Goal: Information Seeking & Learning: Find specific fact

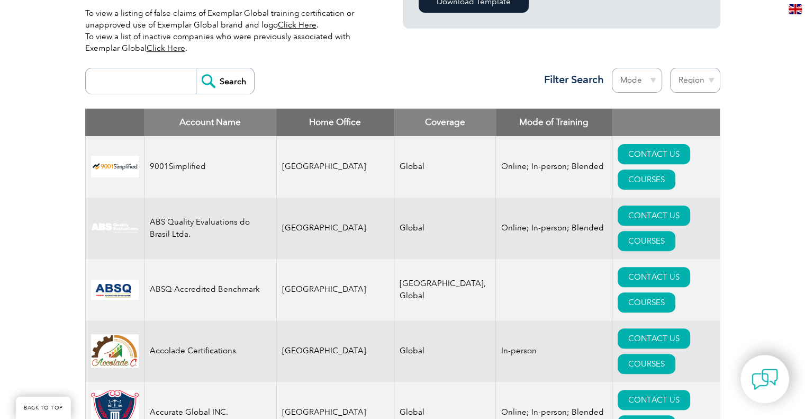
scroll to position [318, 0]
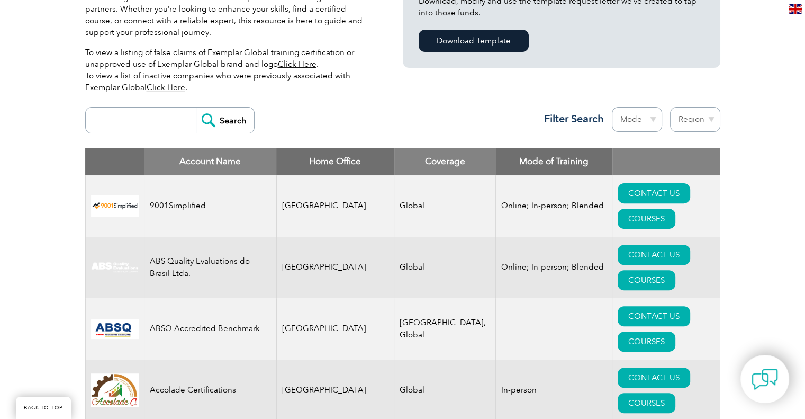
click at [647, 118] on select "Mode Online In-person Blended" at bounding box center [637, 119] width 50 height 25
select select "Online"
click at [612, 107] on select "Mode Online In-person Blended" at bounding box center [637, 119] width 50 height 25
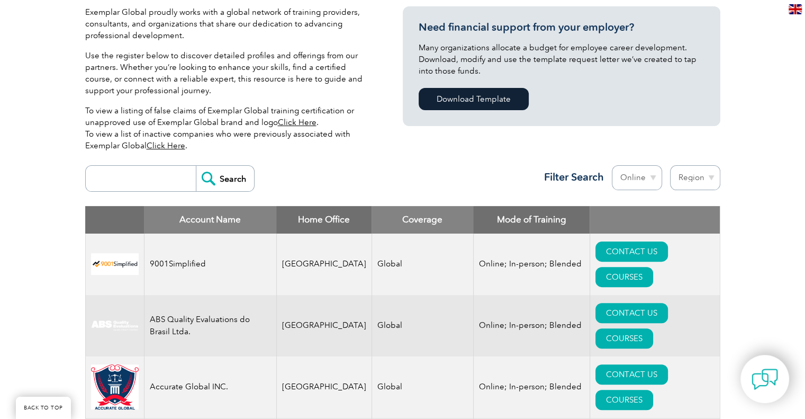
scroll to position [265, 0]
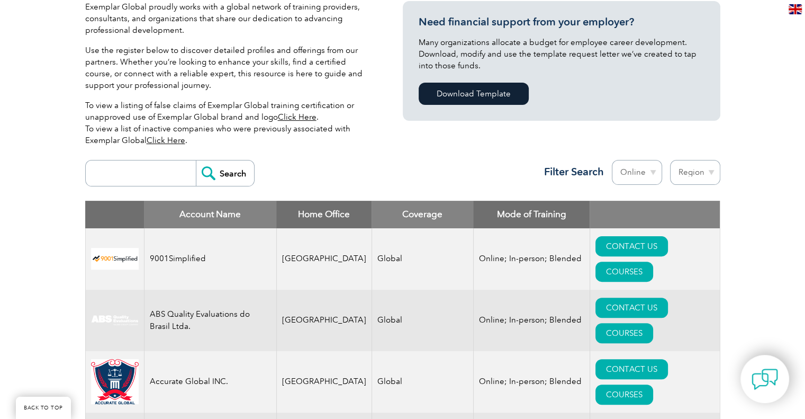
click at [698, 170] on select "Region [GEOGRAPHIC_DATA] [GEOGRAPHIC_DATA] [GEOGRAPHIC_DATA] [GEOGRAPHIC_DATA] …" at bounding box center [695, 172] width 50 height 25
select select "[GEOGRAPHIC_DATA]"
click at [670, 160] on select "Region [GEOGRAPHIC_DATA] [GEOGRAPHIC_DATA] [GEOGRAPHIC_DATA] [GEOGRAPHIC_DATA] …" at bounding box center [695, 172] width 50 height 25
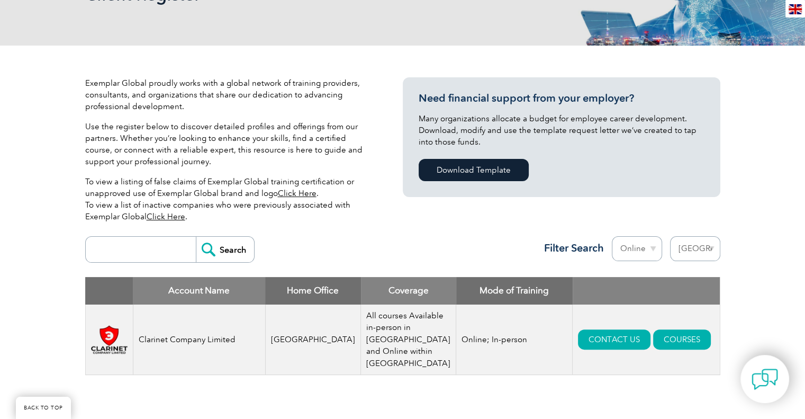
scroll to position [212, 0]
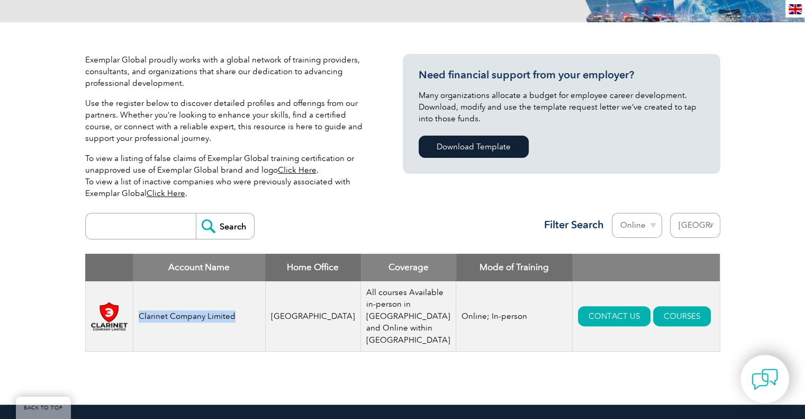
drag, startPoint x: 245, startPoint y: 315, endPoint x: 140, endPoint y: 317, distance: 104.8
click at [140, 317] on td "Clarinet Company Limited" at bounding box center [199, 316] width 132 height 70
copy td "Clarinet Company Limited"
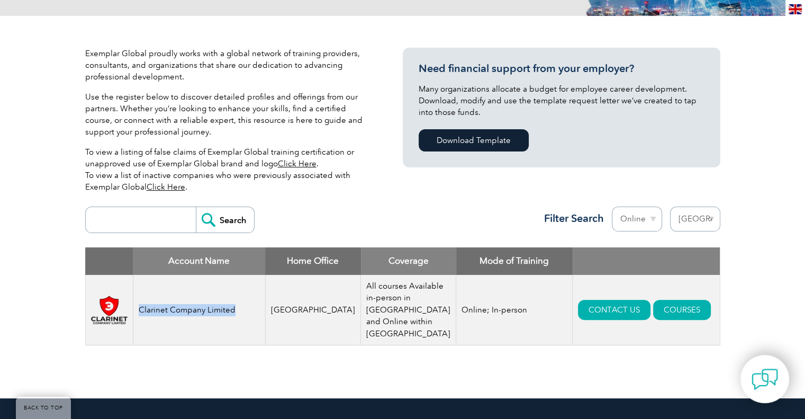
scroll to position [318, 0]
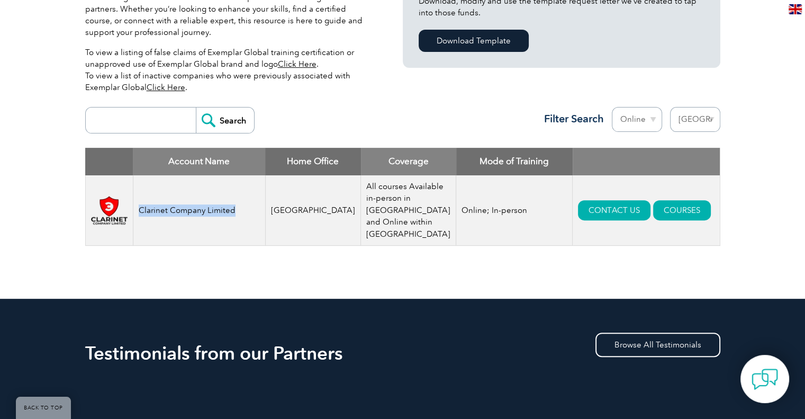
click at [710, 118] on select "Region Australia Bahrain Bangladesh Brazil Canada Colombia Dominican Republic E…" at bounding box center [695, 119] width 50 height 25
select select "[GEOGRAPHIC_DATA]"
click at [670, 107] on select "Region Australia Bahrain Bangladesh Brazil Canada Colombia Dominican Republic E…" at bounding box center [695, 119] width 50 height 25
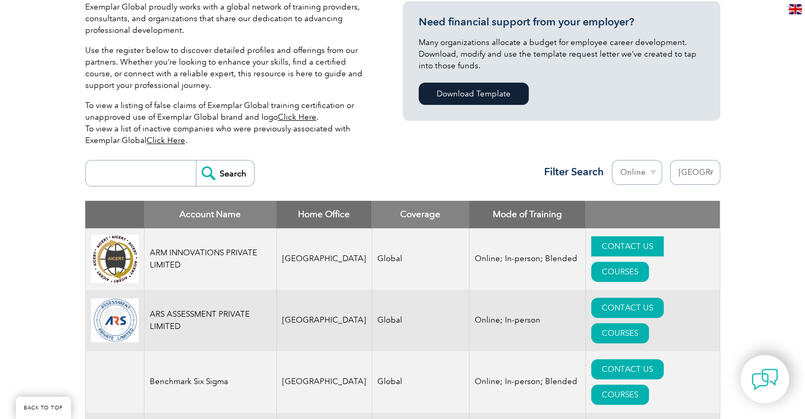
scroll to position [265, 0]
click at [692, 181] on select "Region [GEOGRAPHIC_DATA] [GEOGRAPHIC_DATA] [GEOGRAPHIC_DATA] [GEOGRAPHIC_DATA] …" at bounding box center [695, 172] width 50 height 25
select select "[GEOGRAPHIC_DATA]"
click at [670, 160] on select "Region [GEOGRAPHIC_DATA] [GEOGRAPHIC_DATA] [GEOGRAPHIC_DATA] [GEOGRAPHIC_DATA] …" at bounding box center [695, 172] width 50 height 25
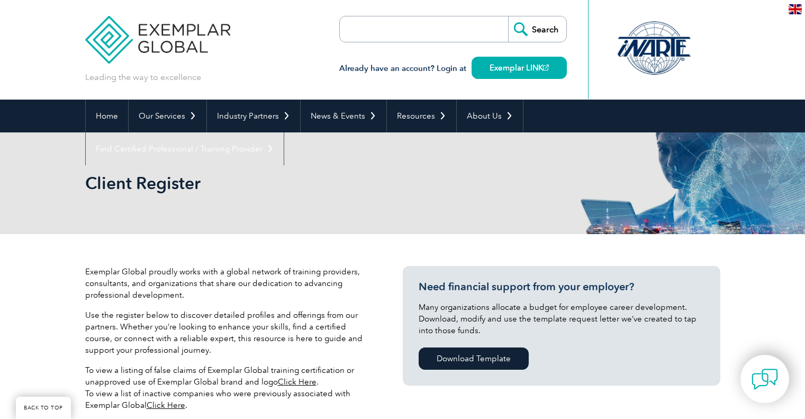
select select "[GEOGRAPHIC_DATA]"
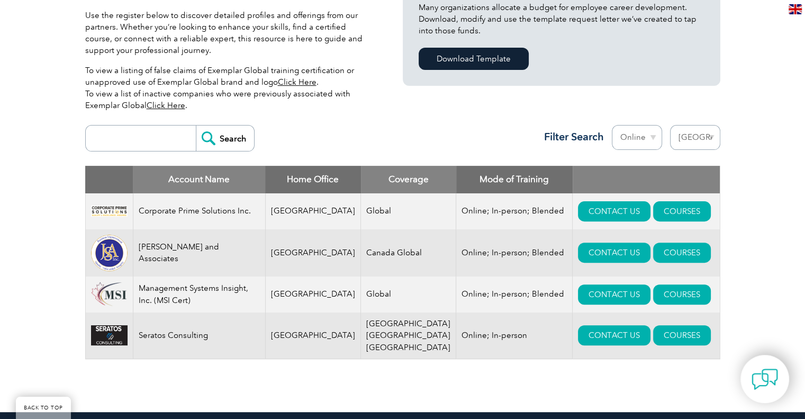
scroll to position [318, 0]
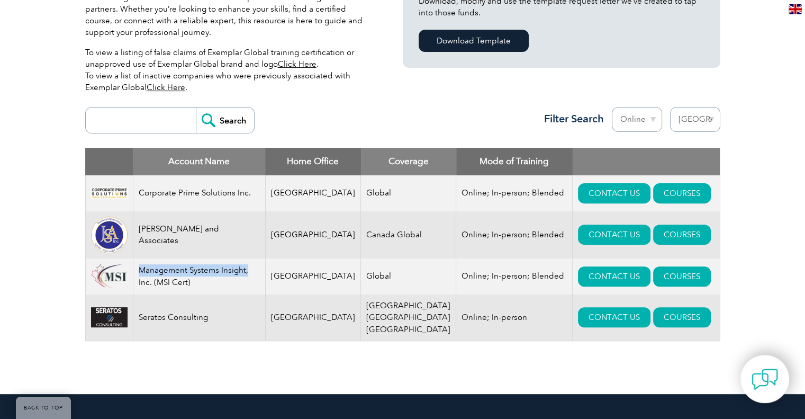
drag, startPoint x: 250, startPoint y: 272, endPoint x: 138, endPoint y: 265, distance: 113.0
click at [136, 265] on td "Management Systems Insight, Inc. (MSI Cert)" at bounding box center [199, 276] width 132 height 36
copy td "Management Systems Insight,"
drag, startPoint x: 213, startPoint y: 327, endPoint x: 141, endPoint y: 319, distance: 72.4
click at [141, 319] on td "Seratos Consulting" at bounding box center [199, 317] width 132 height 47
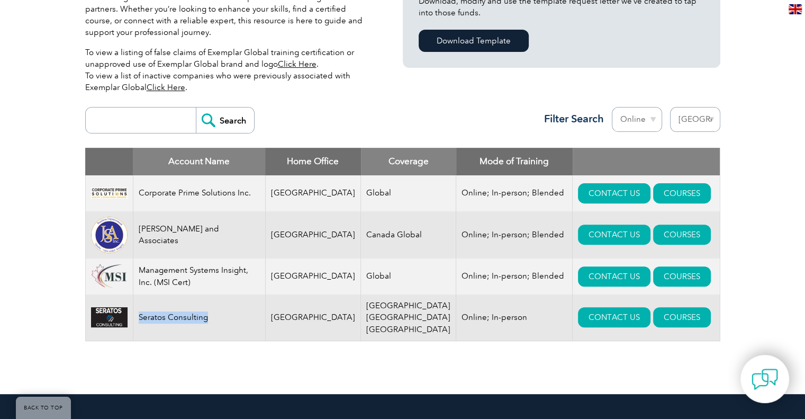
copy td "Seratos Consulting"
drag, startPoint x: 236, startPoint y: 236, endPoint x: 139, endPoint y: 237, distance: 96.4
click at [139, 237] on td "[PERSON_NAME] and Associates" at bounding box center [199, 234] width 132 height 47
copy td "[PERSON_NAME] and Associates"
drag, startPoint x: 231, startPoint y: 196, endPoint x: 136, endPoint y: 197, distance: 95.3
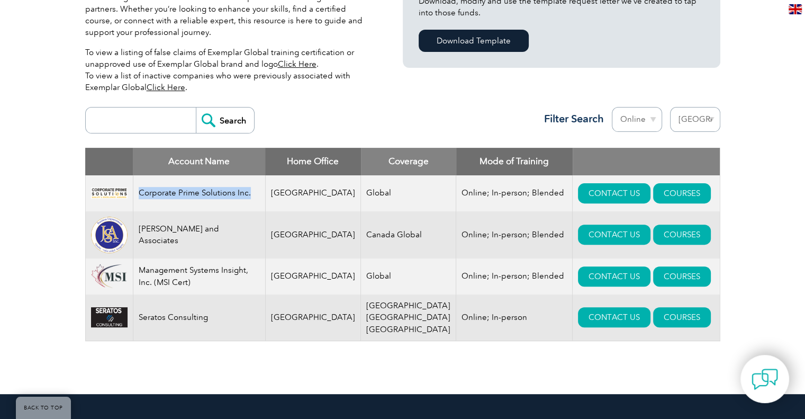
click at [136, 197] on td "Corporate Prime Solutions Inc." at bounding box center [199, 193] width 132 height 36
copy td "Corporate Prime Solutions Inc."
